Goal: Navigation & Orientation: Find specific page/section

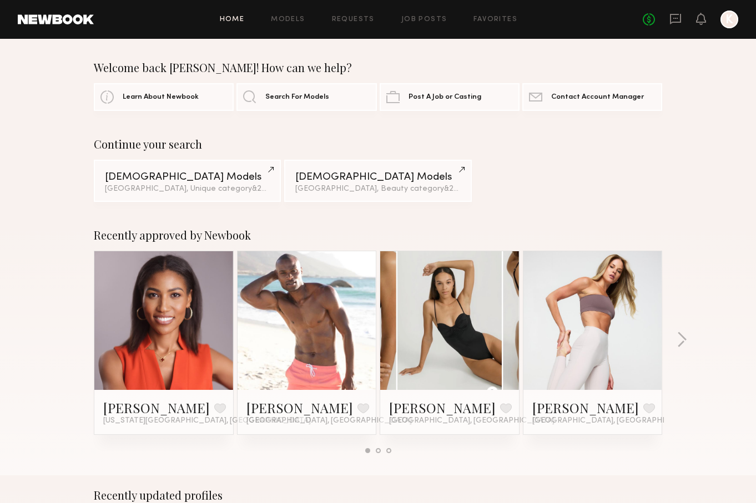
click at [735, 17] on div at bounding box center [729, 20] width 18 height 18
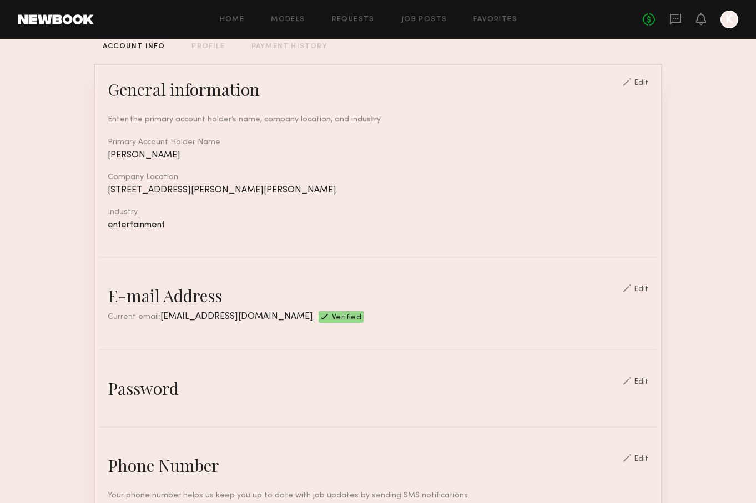
scroll to position [89, 0]
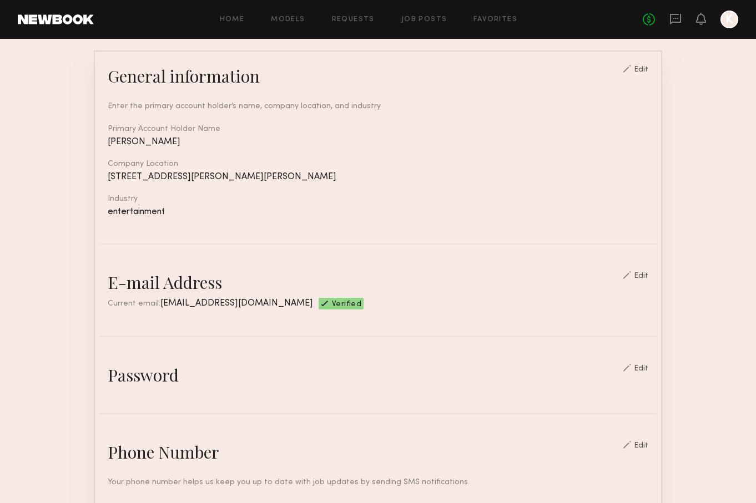
click at [195, 392] on common-border "General information Edit Enter the primary account holder’s name, company locat…" at bounding box center [378, 450] width 568 height 801
click at [643, 367] on div "Edit" at bounding box center [641, 369] width 14 height 8
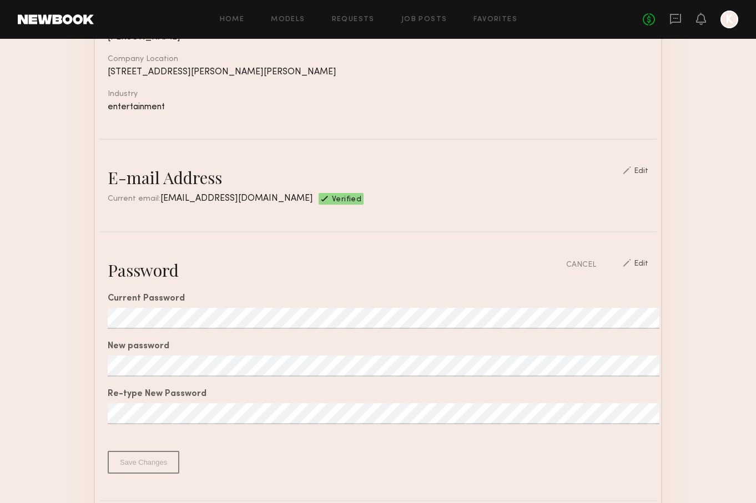
scroll to position [197, 0]
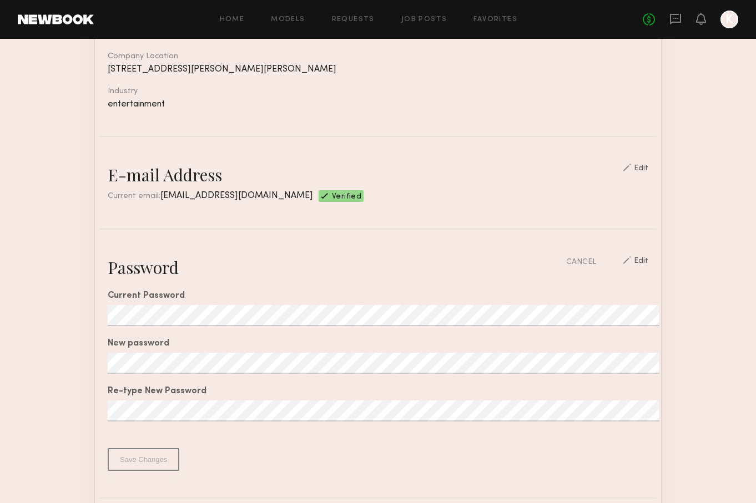
click at [729, 15] on div at bounding box center [729, 20] width 18 height 18
click at [730, 17] on div at bounding box center [729, 20] width 18 height 18
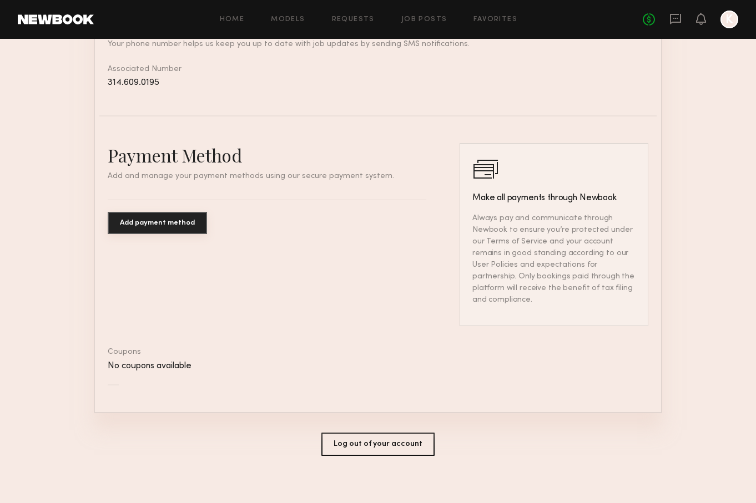
scroll to position [717, 0]
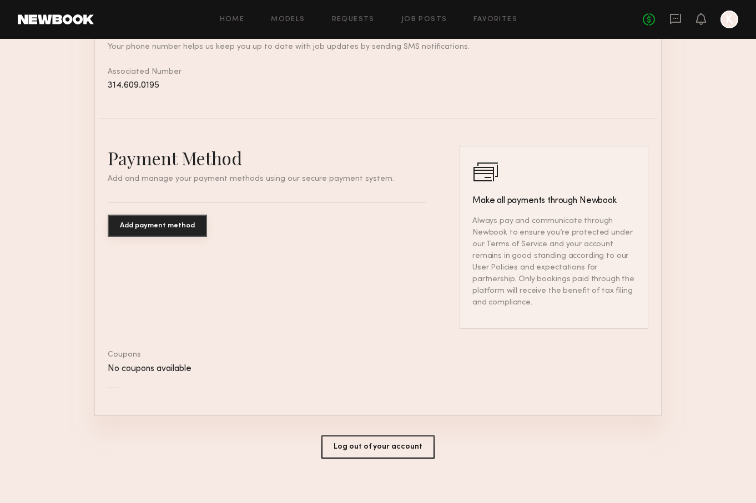
click at [379, 436] on button "Log out of your account" at bounding box center [377, 447] width 113 height 23
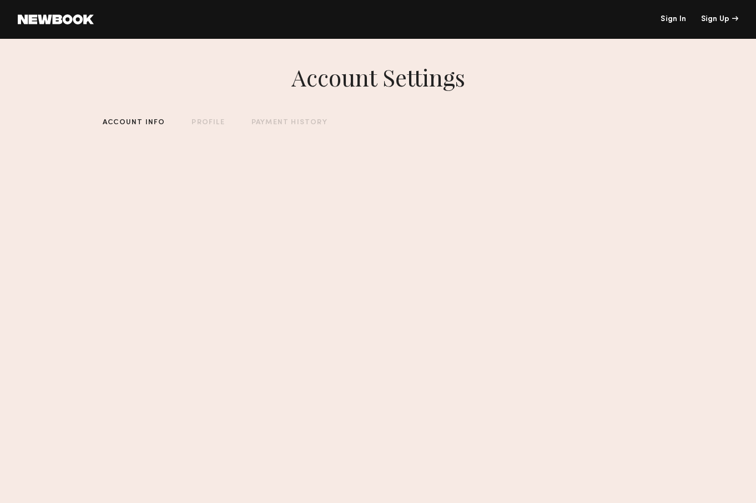
scroll to position [0, 0]
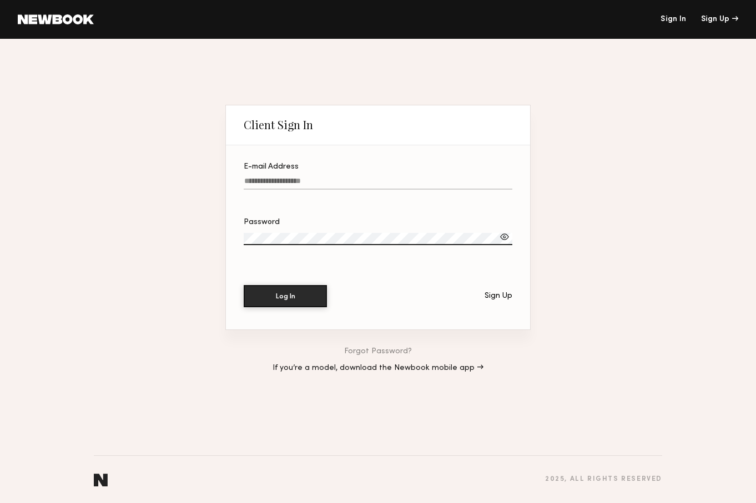
type input "**********"
click at [285, 296] on button "Log In" at bounding box center [285, 296] width 83 height 22
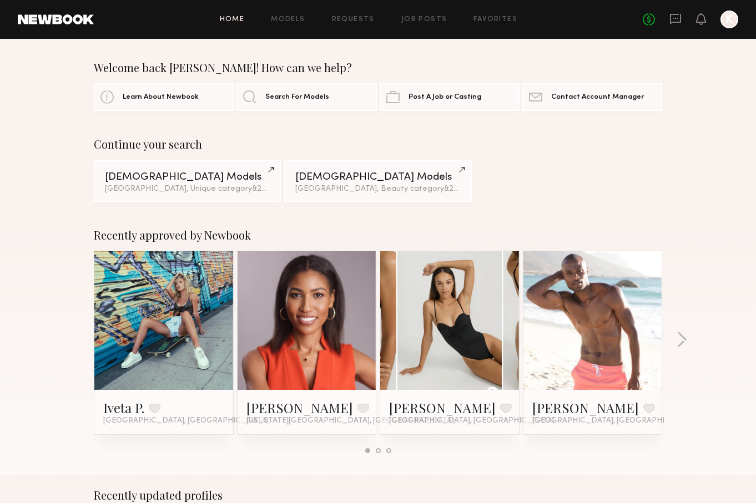
scroll to position [94, 0]
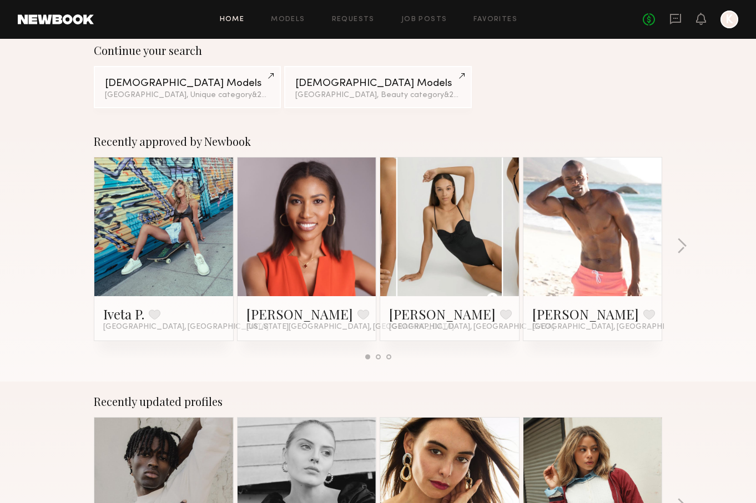
click at [185, 274] on link at bounding box center [164, 227] width 68 height 139
